Goal: Complete application form

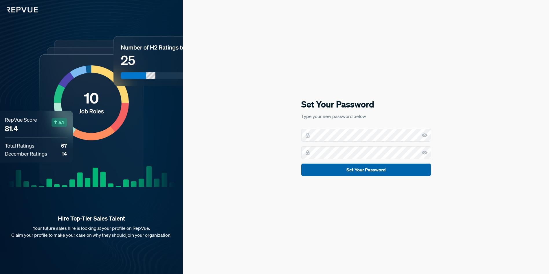
click at [363, 171] on button "Set Your Password" at bounding box center [366, 170] width 130 height 12
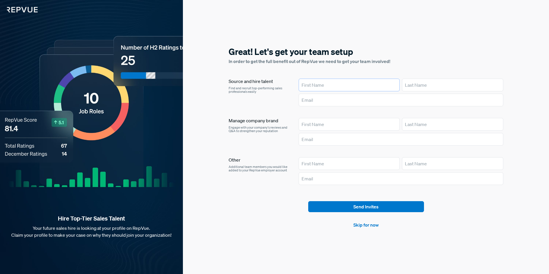
click at [317, 85] on input "text" at bounding box center [349, 85] width 101 height 13
type input "[PERSON_NAME]"
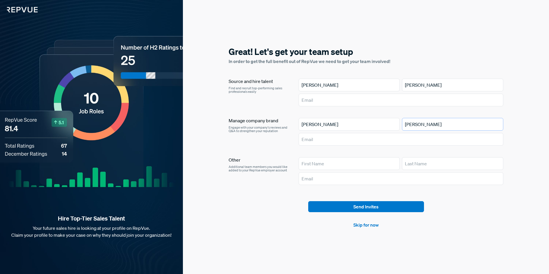
type input "[PERSON_NAME]"
click at [311, 98] on input "text" at bounding box center [401, 100] width 205 height 13
type input "[EMAIL_ADDRESS][DOMAIN_NAME]"
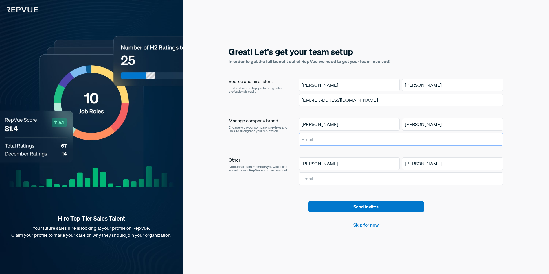
type input "[EMAIL_ADDRESS][DOMAIN_NAME]"
click at [364, 224] on link "Skip for now" at bounding box center [365, 225] width 25 height 7
